Goal: Transaction & Acquisition: Obtain resource

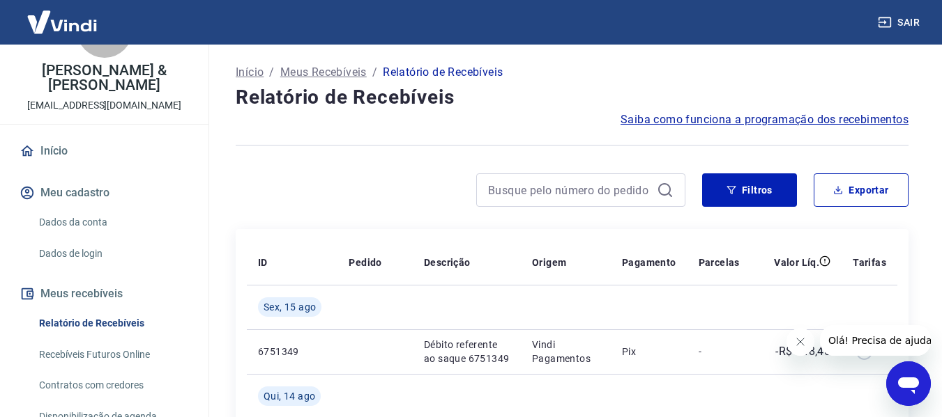
scroll to position [70, 0]
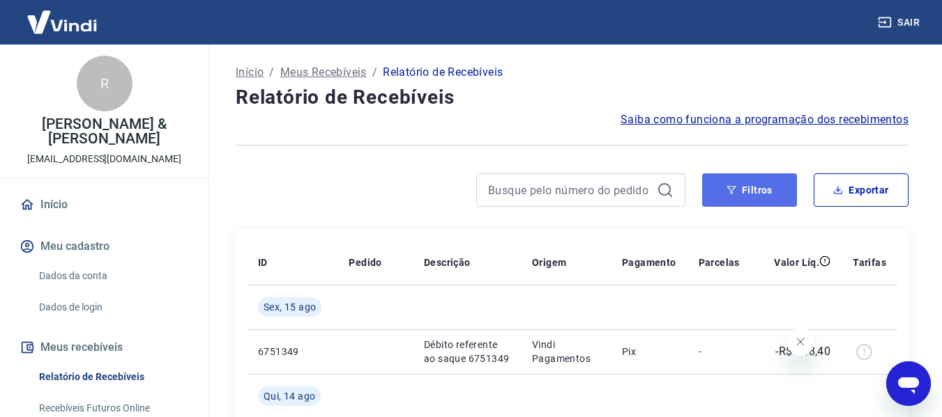
click at [773, 186] on button "Filtros" at bounding box center [749, 190] width 95 height 33
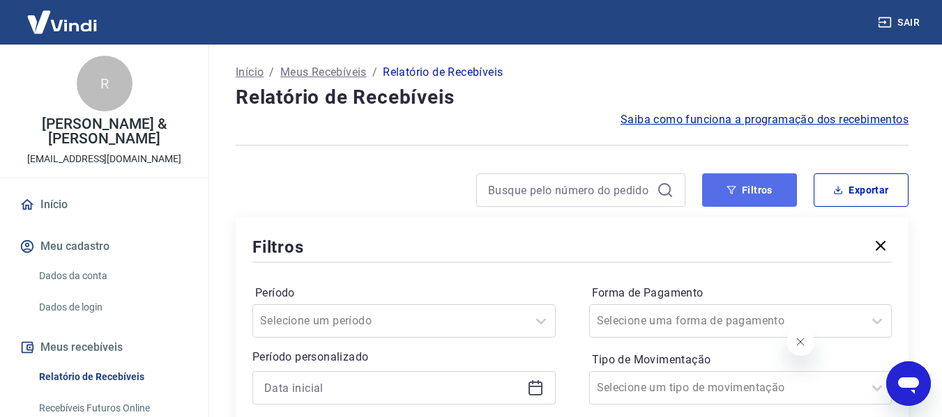
click at [778, 188] on button "Filtros" at bounding box center [749, 190] width 95 height 33
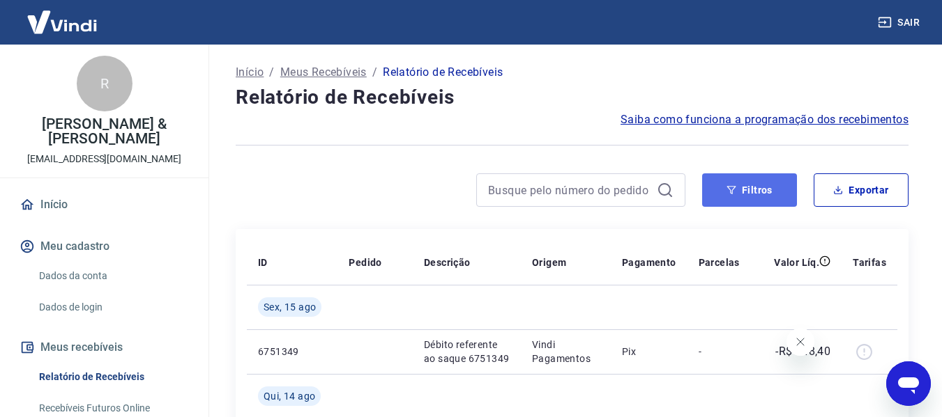
click at [730, 195] on button "Filtros" at bounding box center [749, 190] width 95 height 33
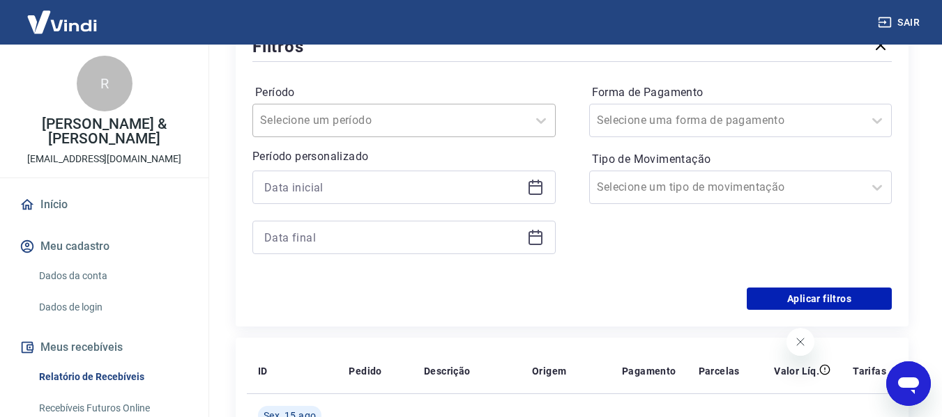
scroll to position [209, 0]
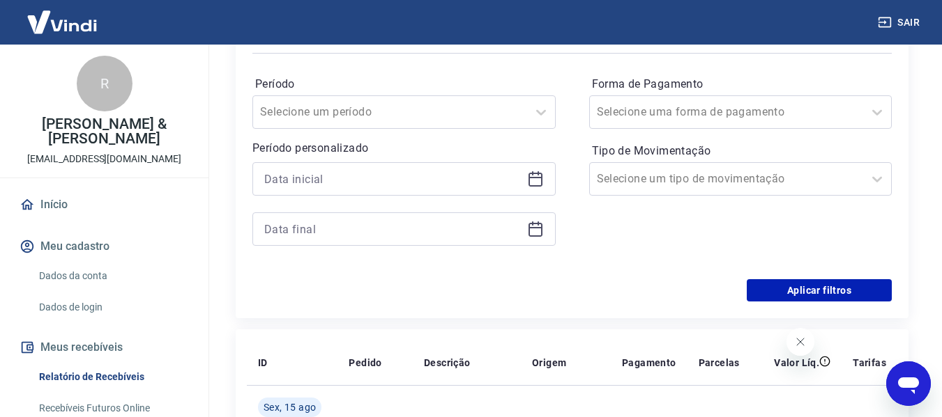
click at [535, 186] on icon at bounding box center [535, 180] width 14 height 14
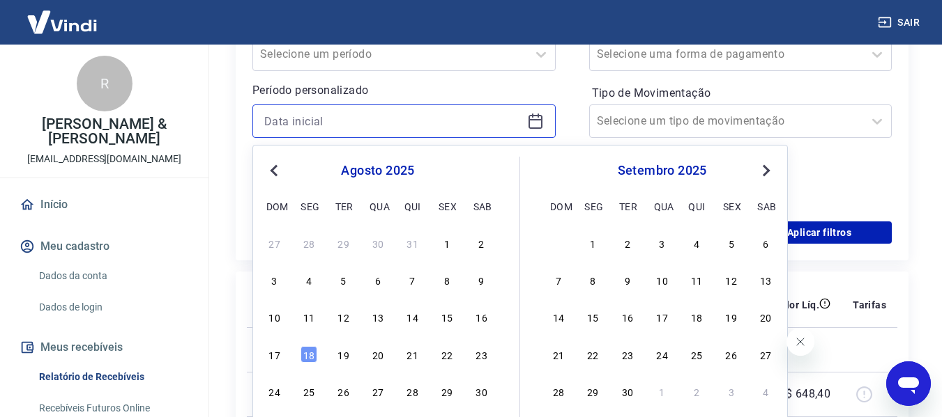
scroll to position [279, 0]
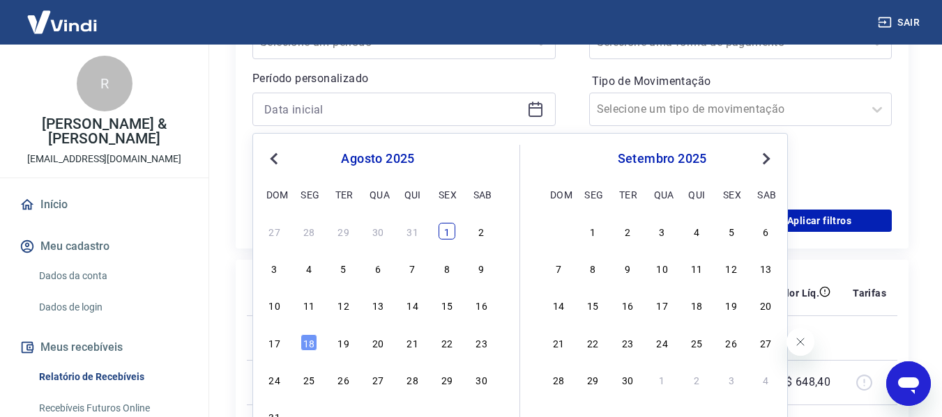
click at [445, 231] on div "1" at bounding box center [446, 231] width 17 height 17
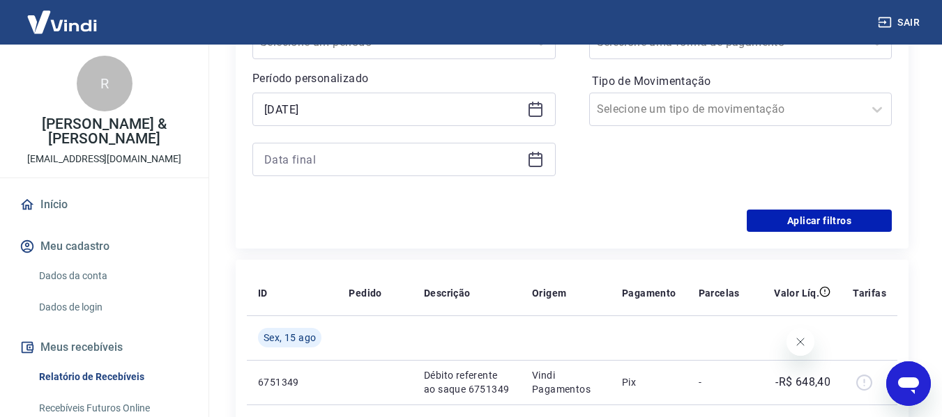
type input "[DATE]"
click at [539, 164] on icon at bounding box center [535, 159] width 17 height 17
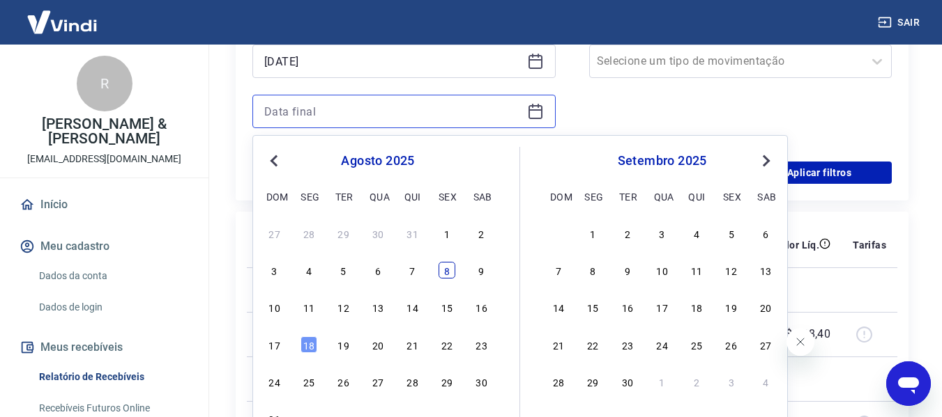
scroll to position [348, 0]
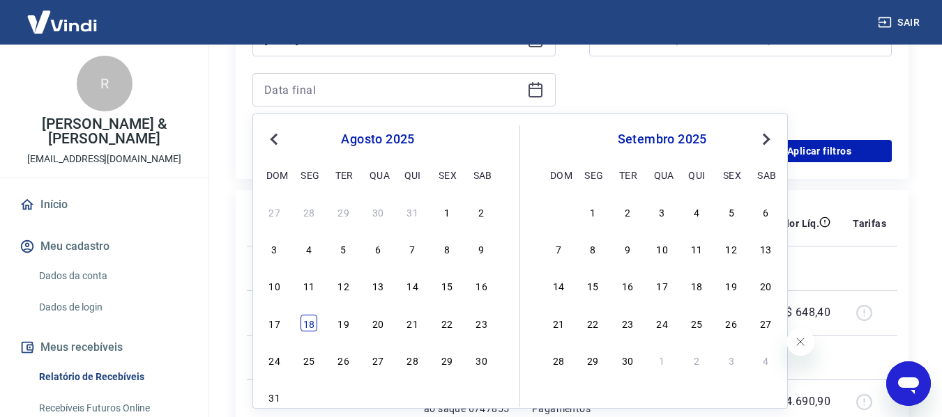
click at [312, 323] on div "18" at bounding box center [308, 323] width 17 height 17
type input "[DATE]"
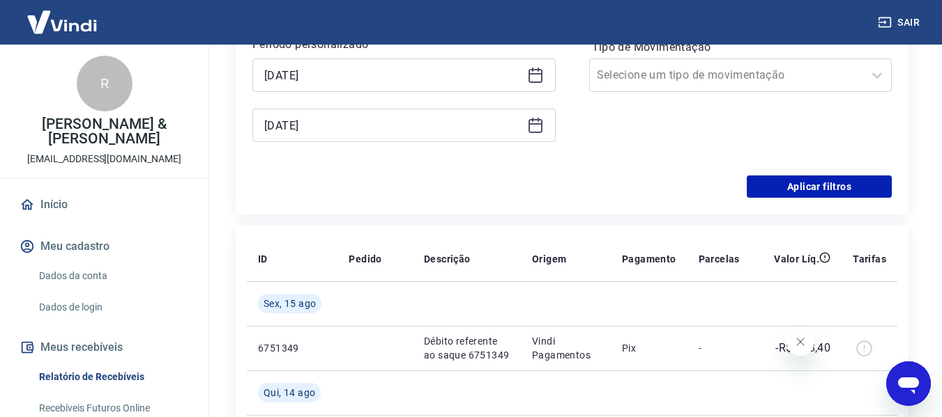
scroll to position [209, 0]
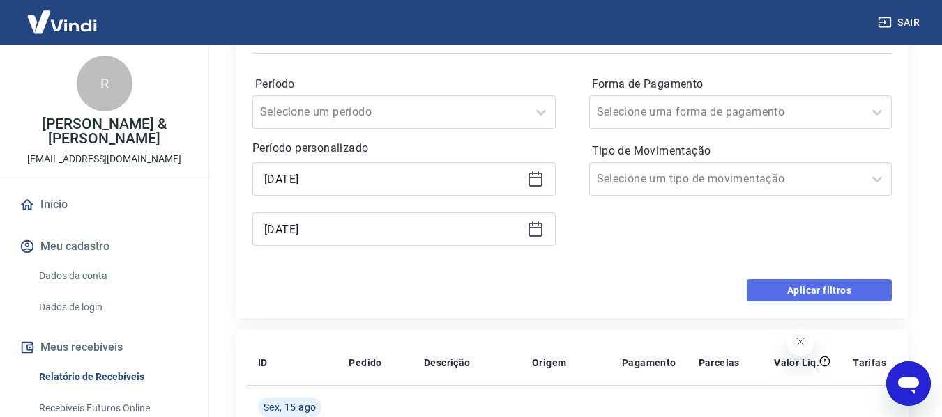
click at [834, 292] on button "Aplicar filtros" at bounding box center [818, 290] width 145 height 22
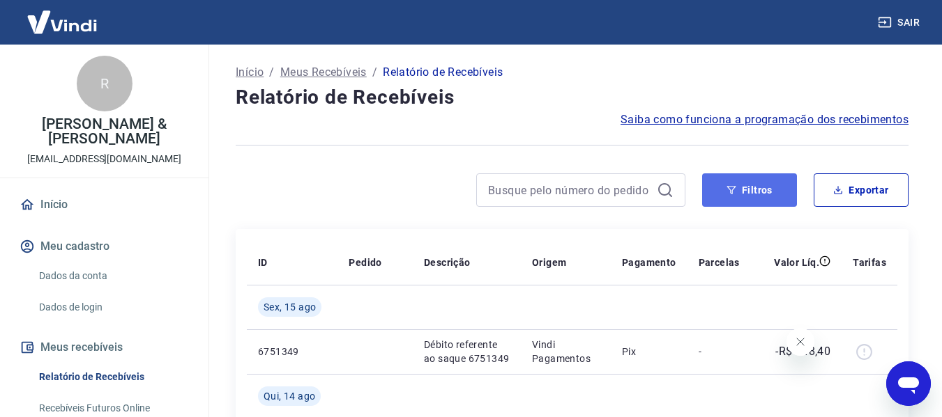
click at [748, 187] on button "Filtros" at bounding box center [749, 190] width 95 height 33
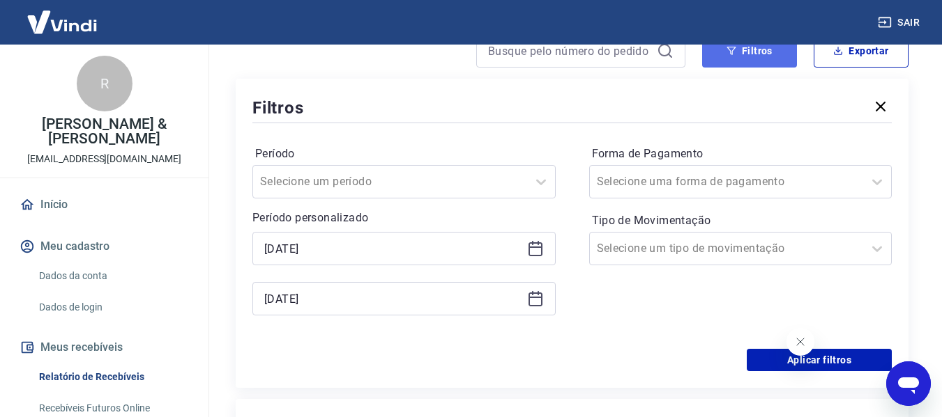
scroll to position [209, 0]
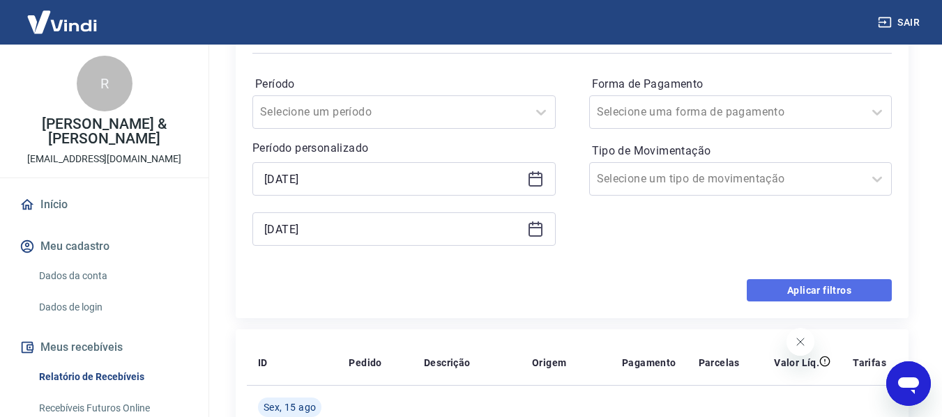
click at [843, 289] on button "Aplicar filtros" at bounding box center [818, 290] width 145 height 22
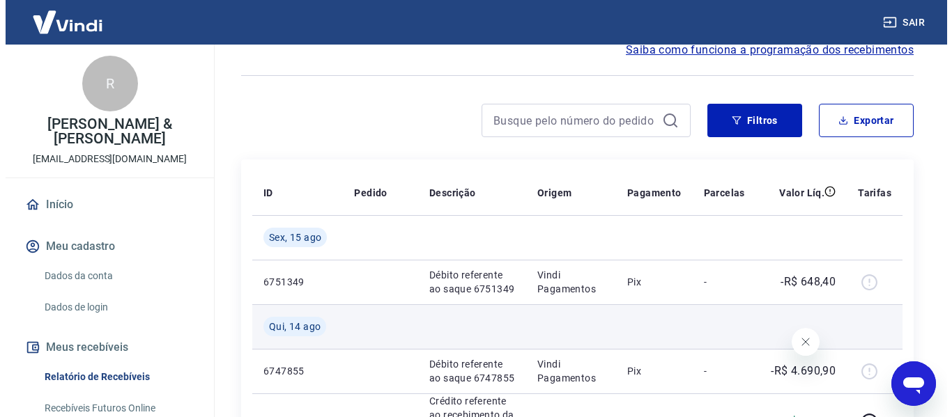
scroll to position [0, 0]
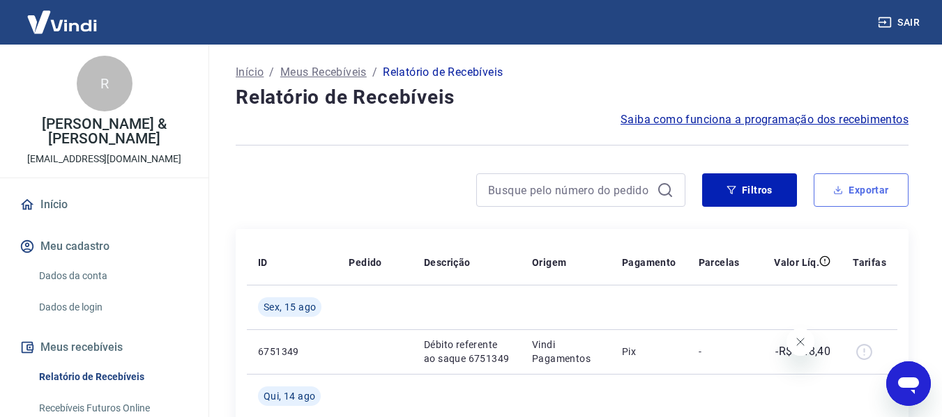
click at [862, 186] on button "Exportar" at bounding box center [860, 190] width 95 height 33
type input "[DATE]"
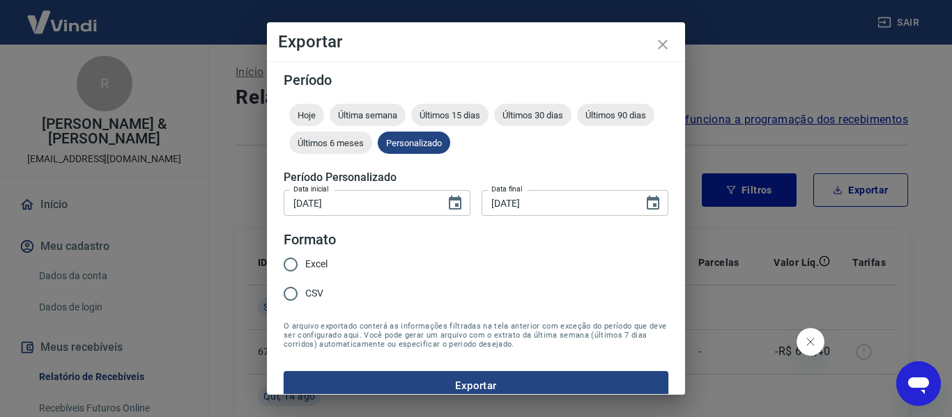
click at [305, 291] on span "CSV" at bounding box center [314, 293] width 18 height 15
click at [305, 291] on input "CSV" at bounding box center [290, 293] width 29 height 29
radio input "true"
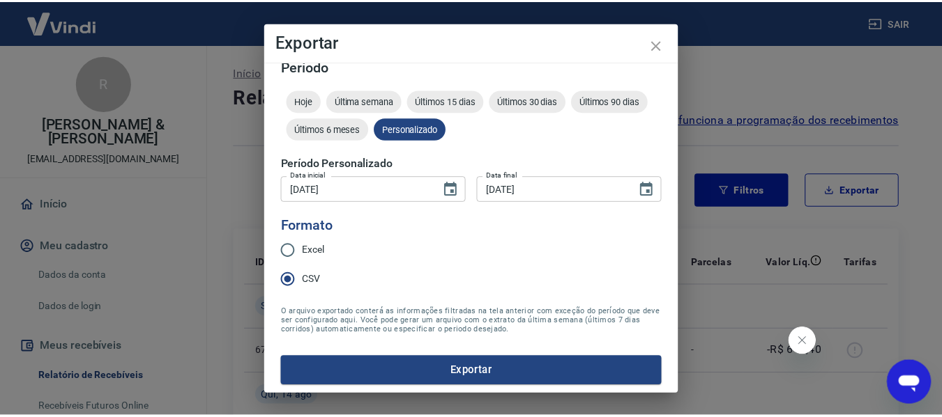
scroll to position [17, 0]
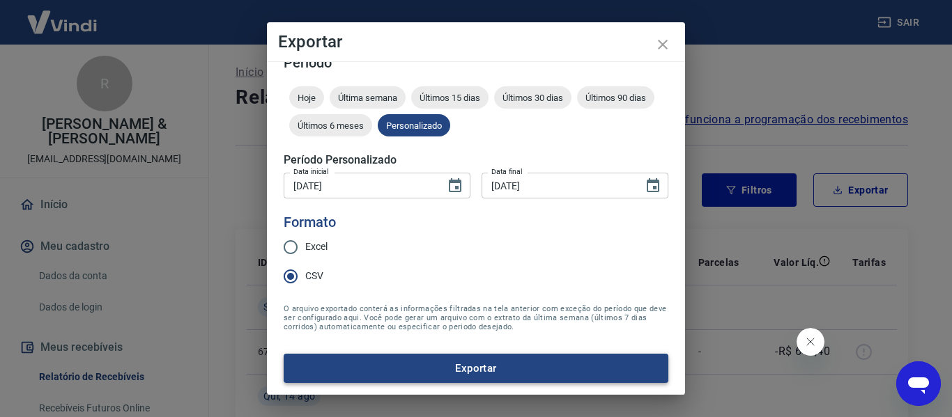
click at [523, 370] on button "Exportar" at bounding box center [476, 368] width 385 height 29
